Goal: Information Seeking & Learning: Find specific fact

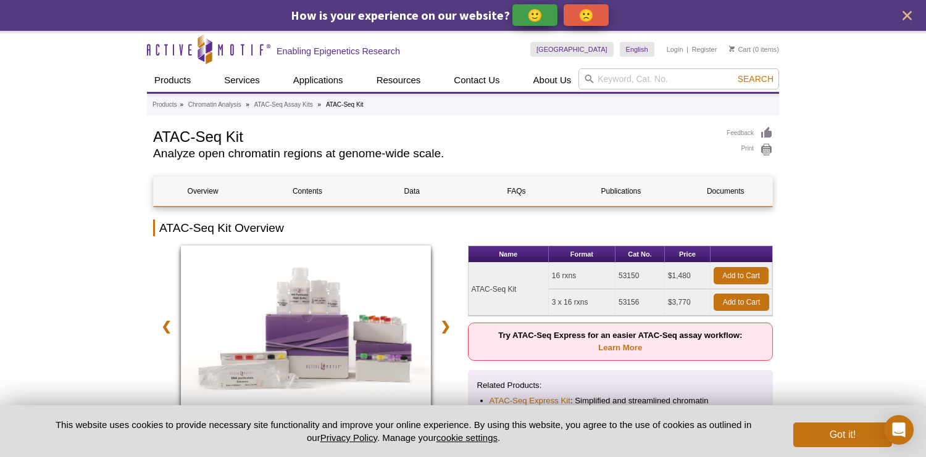
scroll to position [44, 0]
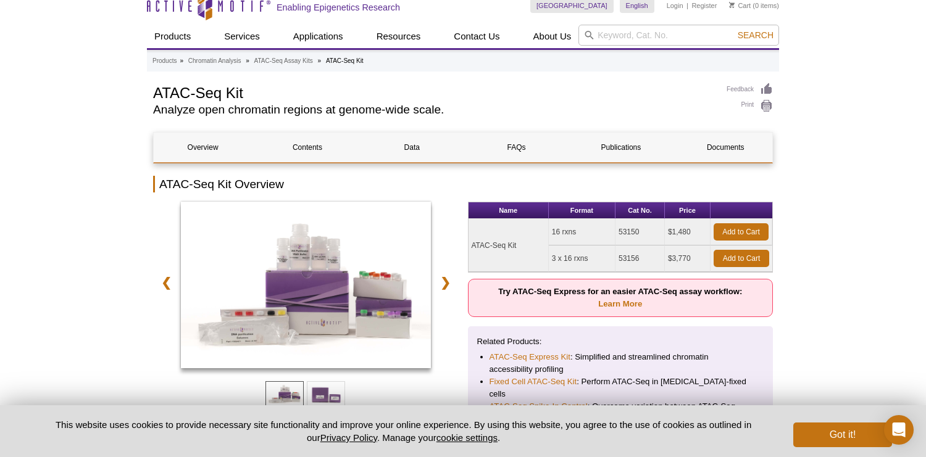
drag, startPoint x: 587, startPoint y: 259, endPoint x: 550, endPoint y: 263, distance: 37.2
click at [550, 263] on td "3 x 16 rxns" at bounding box center [582, 259] width 67 height 27
click at [553, 262] on td "3 x 16 rxns" at bounding box center [582, 259] width 67 height 27
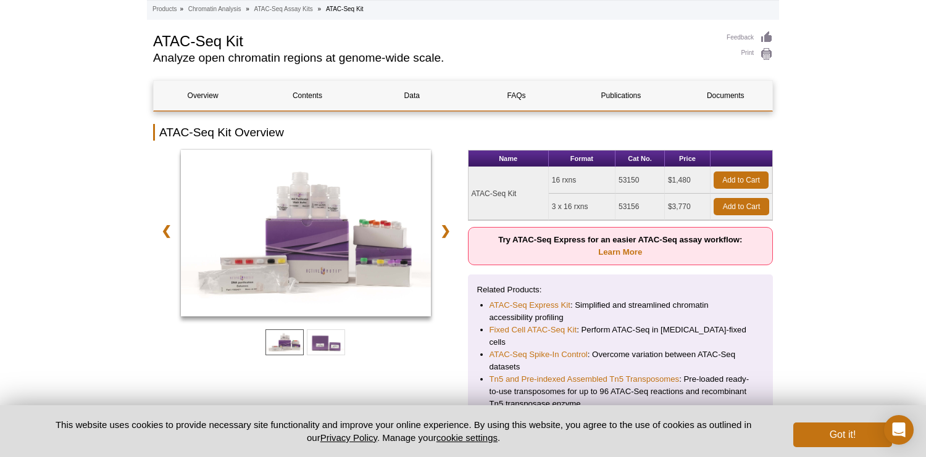
scroll to position [96, 0]
click at [447, 230] on link "❯" at bounding box center [445, 230] width 27 height 28
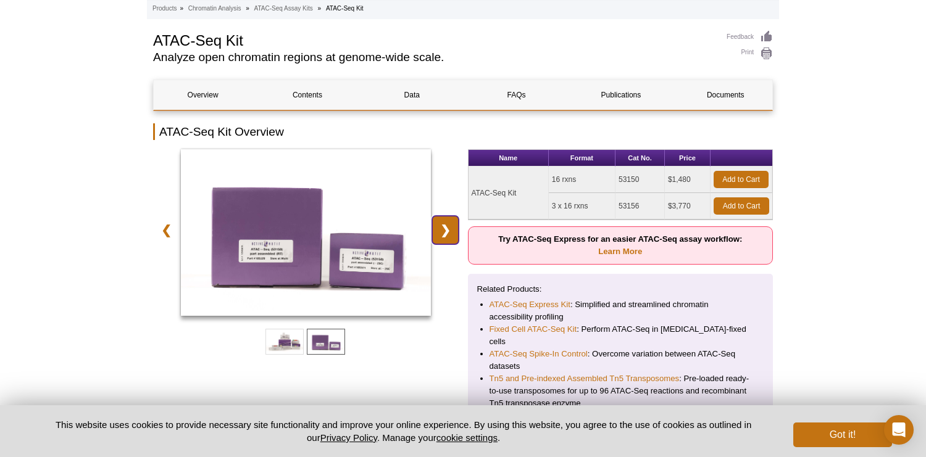
click at [447, 230] on link "❯" at bounding box center [445, 230] width 27 height 28
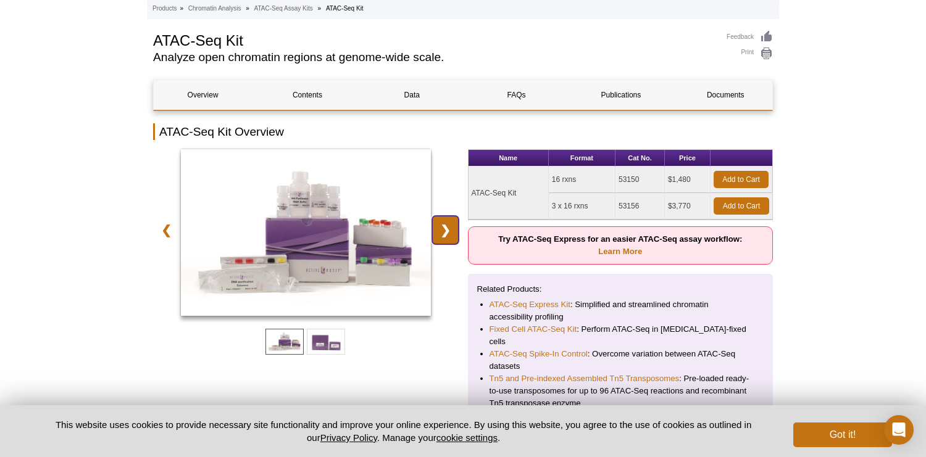
click at [447, 230] on link "❯" at bounding box center [445, 230] width 27 height 28
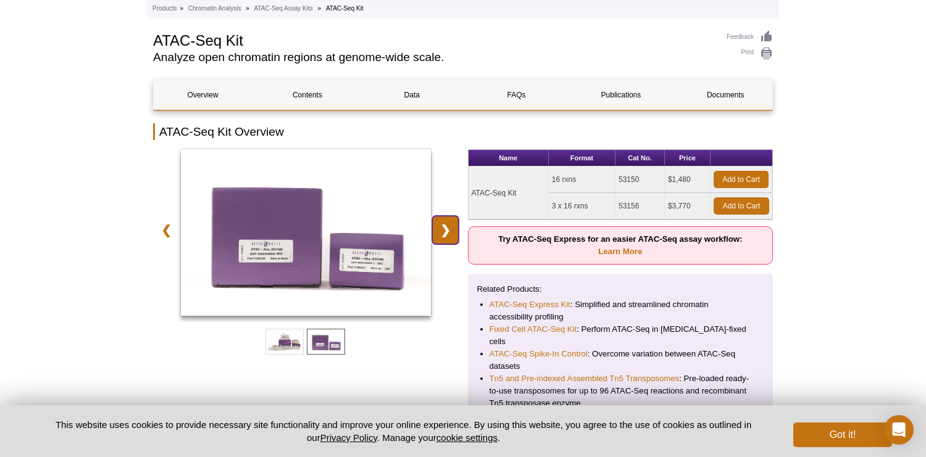
click at [447, 230] on link "❯" at bounding box center [445, 230] width 27 height 28
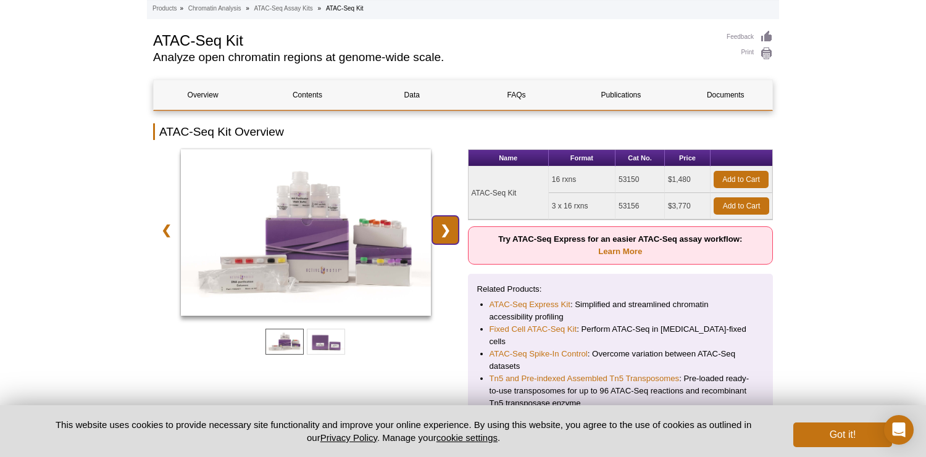
click at [447, 230] on link "❯" at bounding box center [445, 230] width 27 height 28
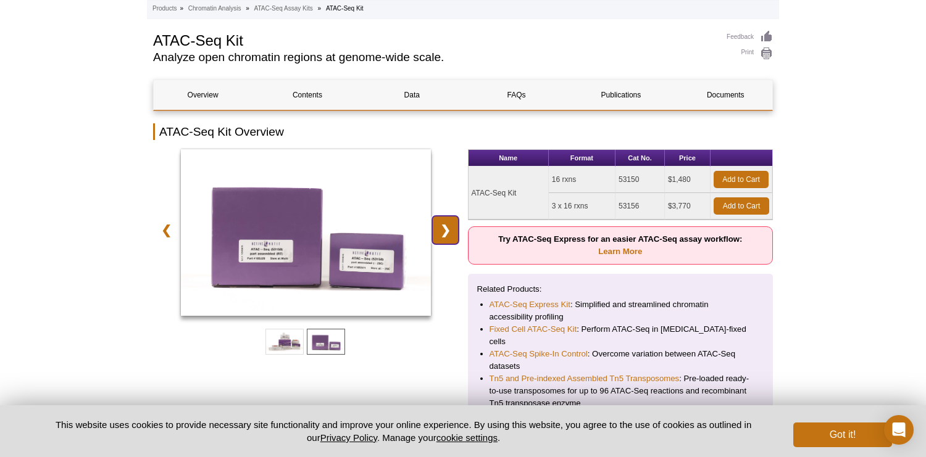
click at [447, 230] on link "❯" at bounding box center [445, 230] width 27 height 28
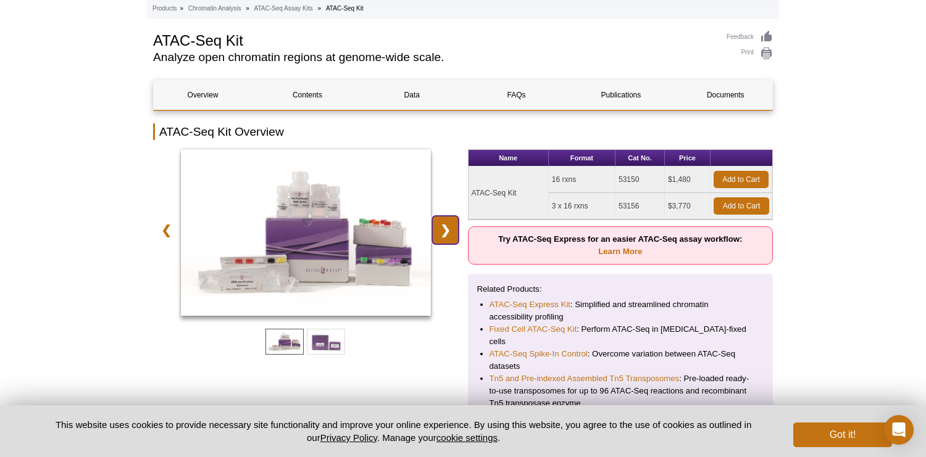
click at [447, 230] on link "❯" at bounding box center [445, 230] width 27 height 28
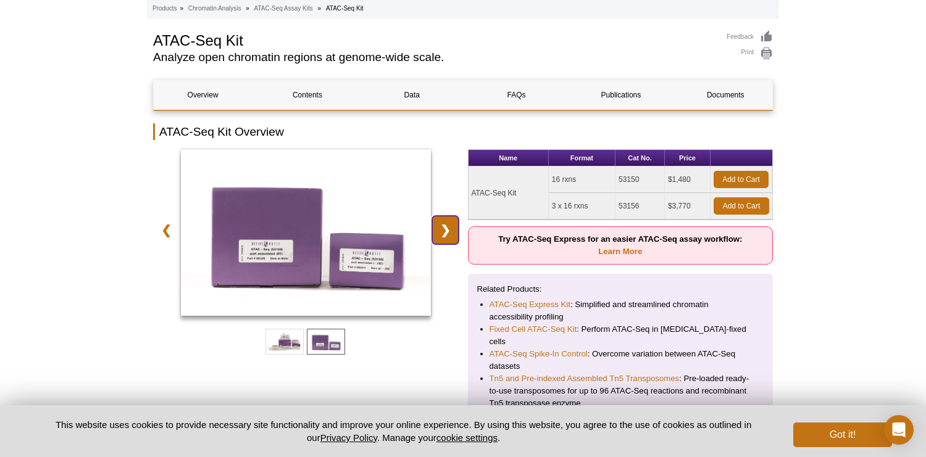
click at [451, 225] on link "❯" at bounding box center [445, 230] width 27 height 28
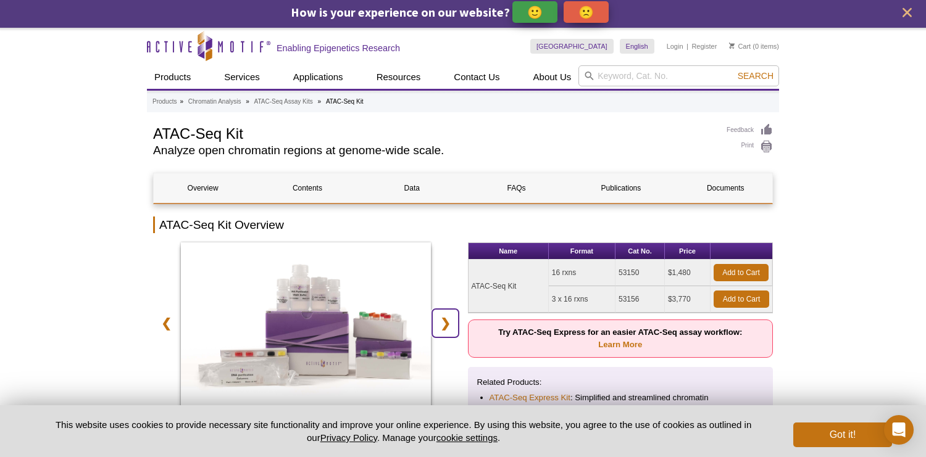
scroll to position [25, 0]
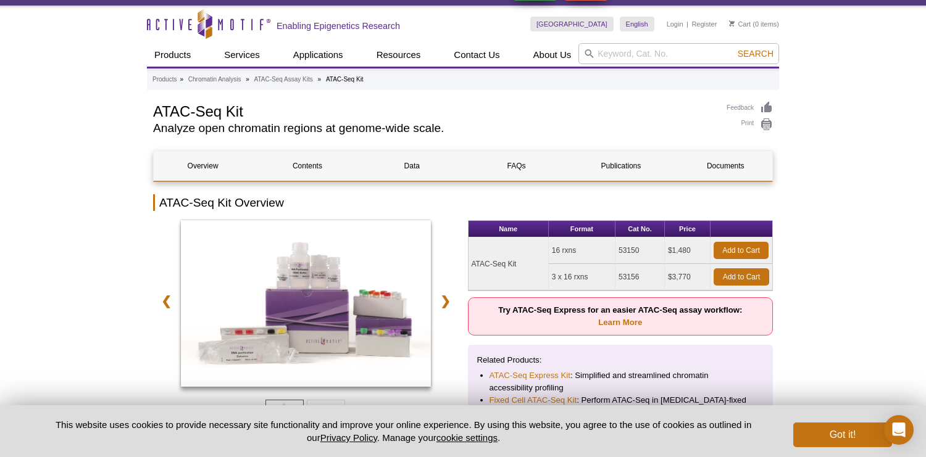
drag, startPoint x: 591, startPoint y: 275, endPoint x: 551, endPoint y: 277, distance: 40.2
click at [551, 277] on td "3 x 16 rxns" at bounding box center [582, 277] width 67 height 27
click at [443, 309] on link "❯" at bounding box center [445, 301] width 27 height 28
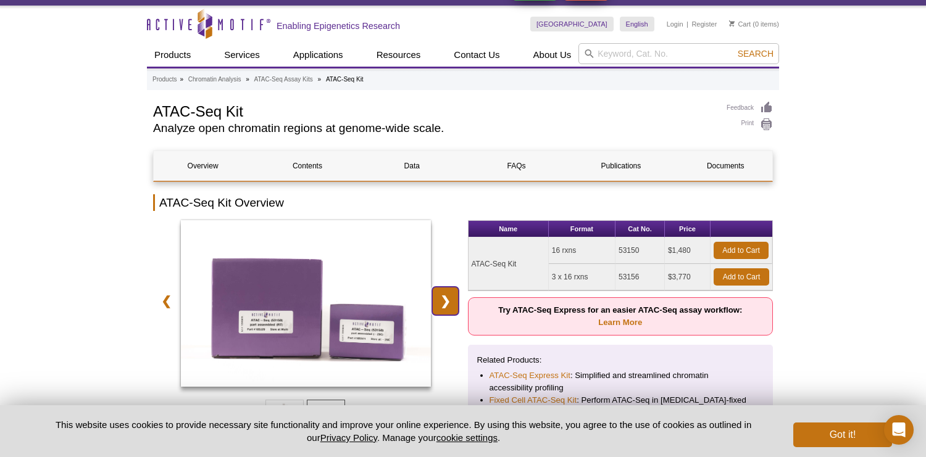
click at [443, 309] on link "❯" at bounding box center [445, 301] width 27 height 28
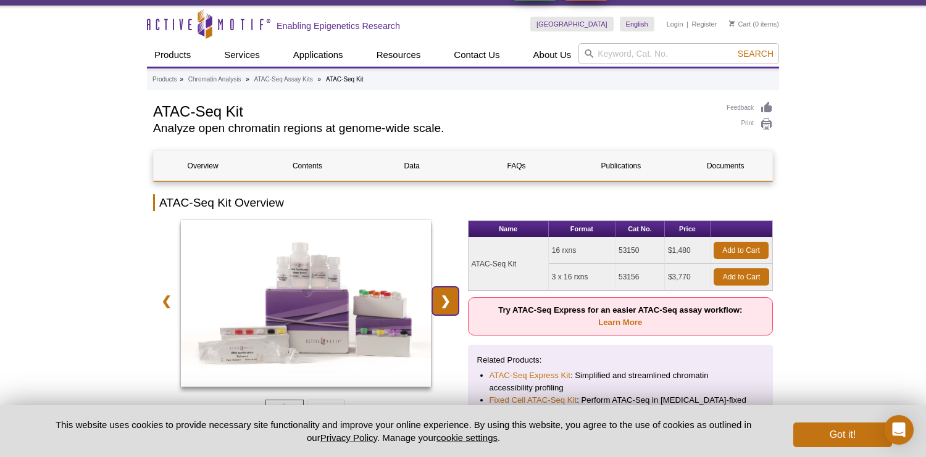
click at [443, 309] on link "❯" at bounding box center [445, 301] width 27 height 28
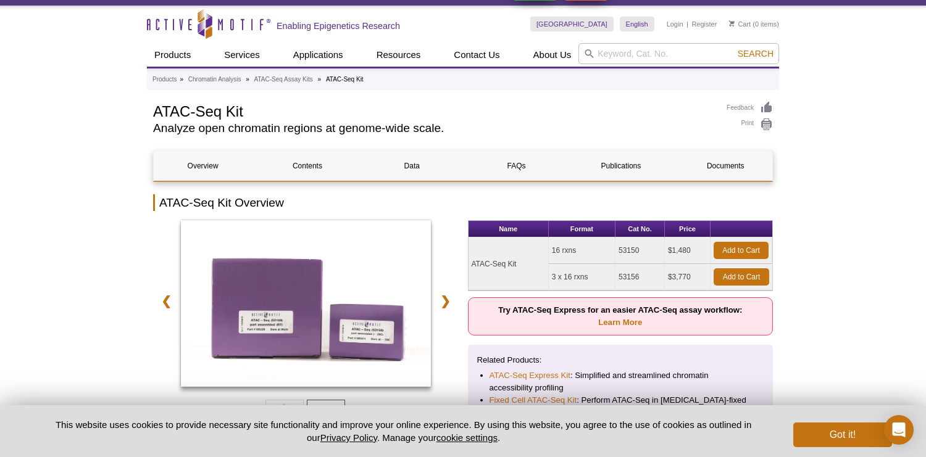
click at [600, 288] on td "3 x 16 rxns" at bounding box center [582, 277] width 67 height 27
drag, startPoint x: 618, startPoint y: 280, endPoint x: 643, endPoint y: 275, distance: 25.7
click at [643, 278] on td "53156" at bounding box center [639, 277] width 49 height 27
copy td "53156"
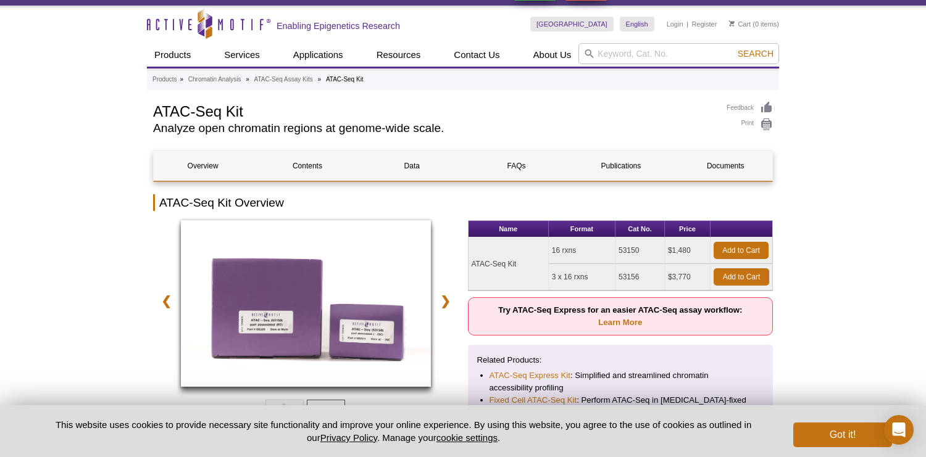
scroll to position [20, 0]
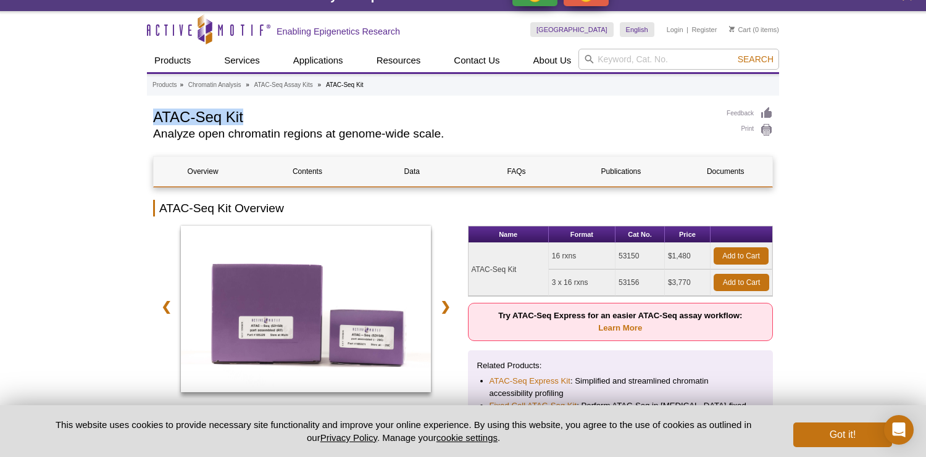
drag, startPoint x: 256, startPoint y: 119, endPoint x: 154, endPoint y: 120, distance: 101.8
click at [154, 120] on h1 "ATAC-Seq Kit" at bounding box center [433, 116] width 561 height 19
copy h1 "ATAC-Seq Kit"
